Goal: Task Accomplishment & Management: Manage account settings

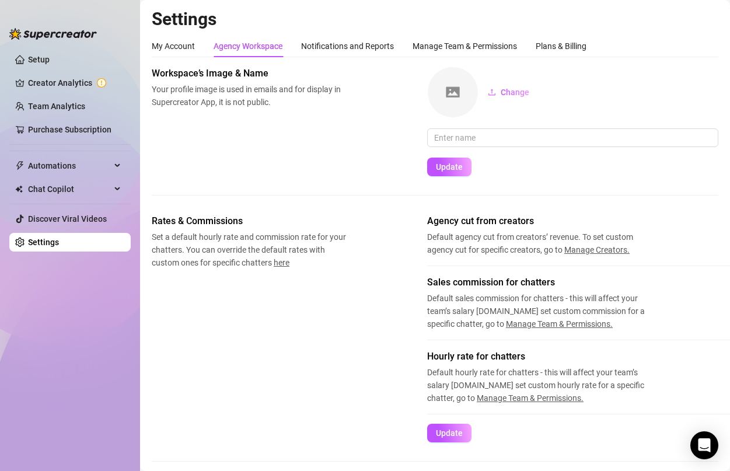
click at [281, 142] on div "Workspace’s Image & Name Your profile image is used in emails and for display i…" at bounding box center [435, 122] width 567 height 110
click at [183, 51] on div "My Account" at bounding box center [173, 46] width 43 height 13
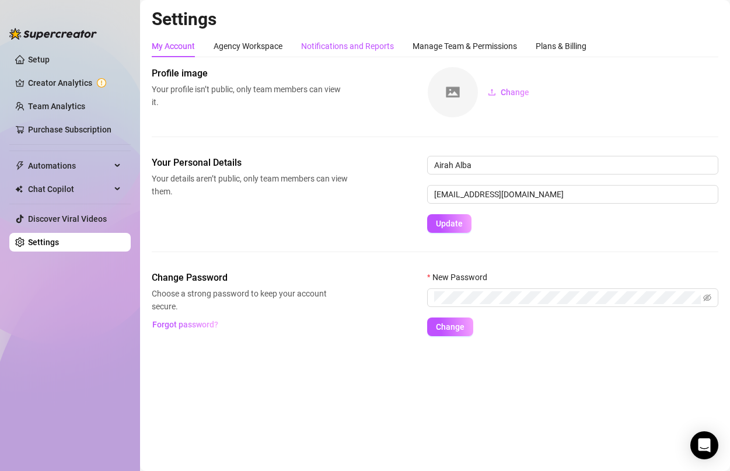
click at [326, 49] on div "Notifications and Reports" at bounding box center [347, 46] width 93 height 13
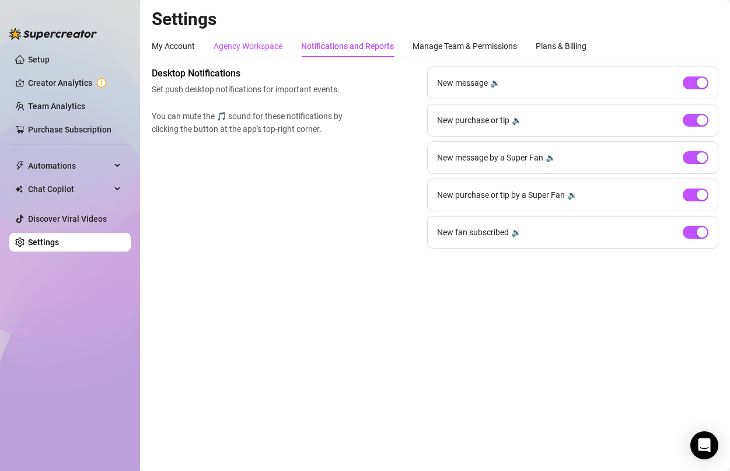
click at [242, 51] on div "Agency Workspace" at bounding box center [248, 46] width 69 height 13
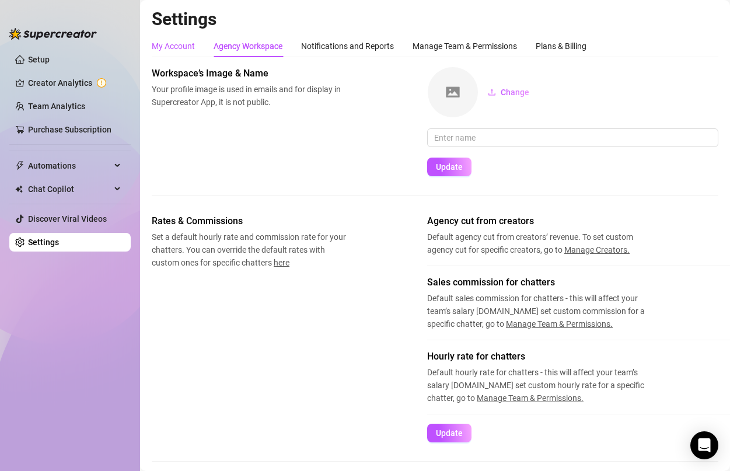
click at [179, 50] on div "My Account" at bounding box center [173, 46] width 43 height 13
